Goal: Information Seeking & Learning: Learn about a topic

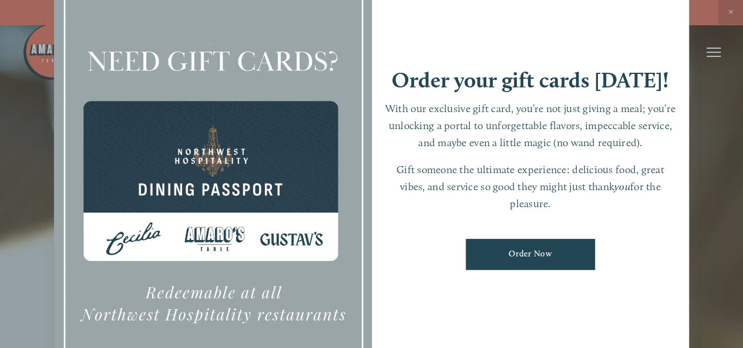
click at [31, 170] on div at bounding box center [371, 174] width 743 height 348
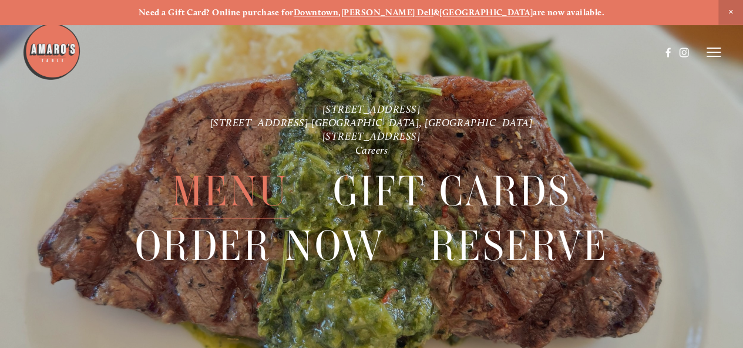
click at [228, 187] on span "Menu" at bounding box center [230, 191] width 116 height 54
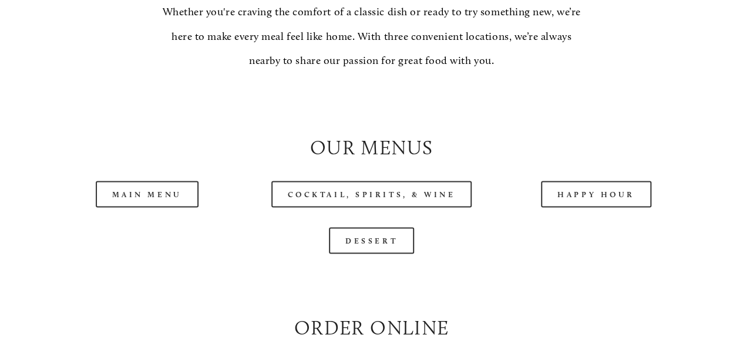
scroll to position [998, 0]
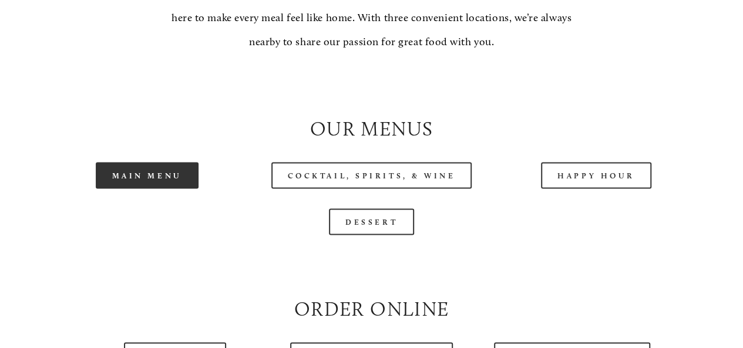
click at [157, 188] on link "Main Menu" at bounding box center [147, 175] width 103 height 26
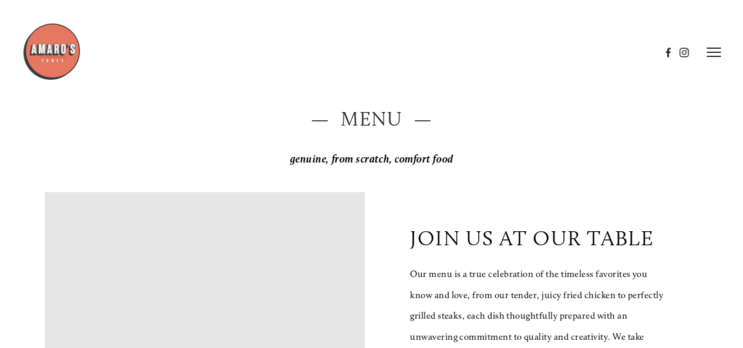
scroll to position [0, 0]
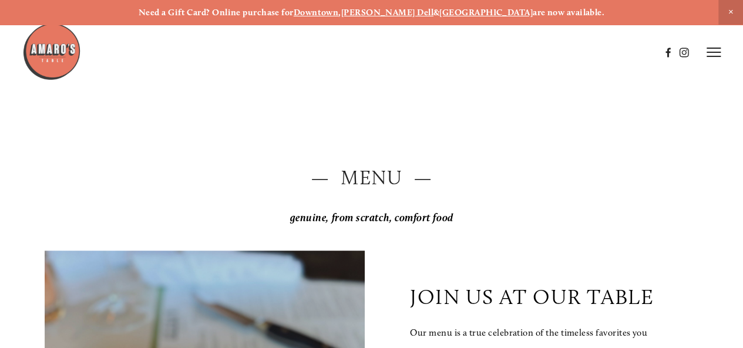
click at [402, 12] on strong "[PERSON_NAME] Dell" at bounding box center [387, 12] width 92 height 11
